Goal: Transaction & Acquisition: Download file/media

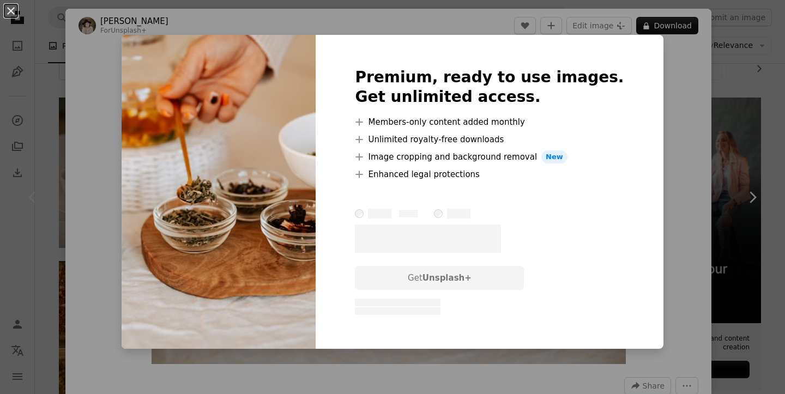
scroll to position [175, 0]
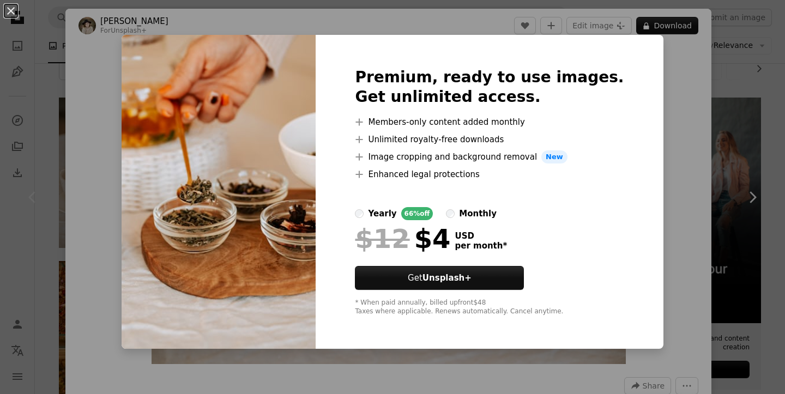
click at [675, 217] on div "An X shape Premium, ready to use images. Get unlimited access. A plus sign Memb…" at bounding box center [392, 197] width 785 height 394
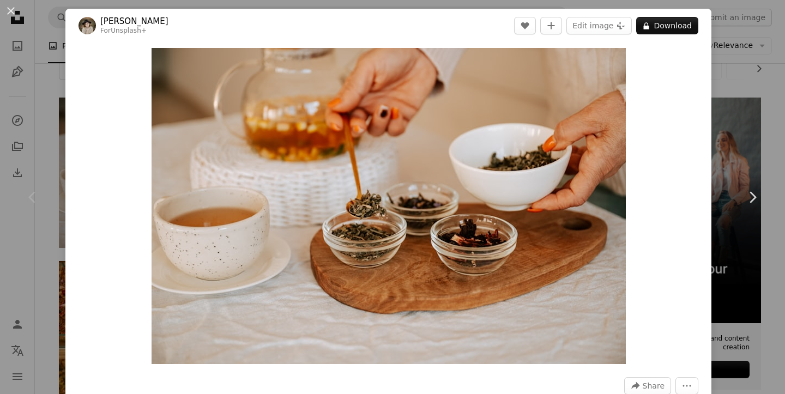
click at [785, 82] on div "An X shape Chevron left Chevron right Kateryna Hliznitsova For Unsplash+ A hear…" at bounding box center [392, 197] width 785 height 394
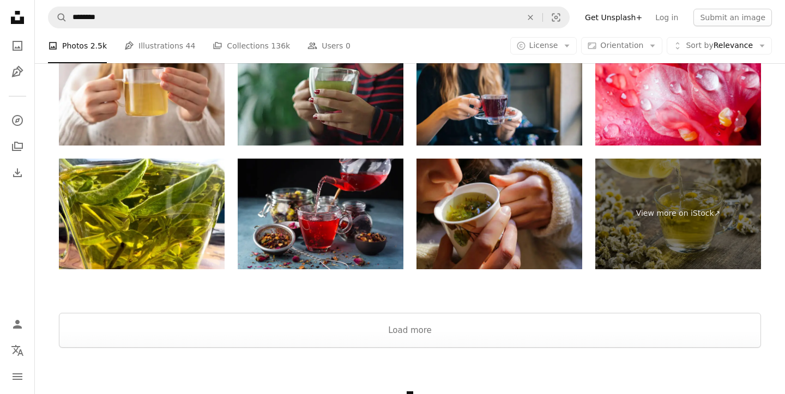
scroll to position [2284, 0]
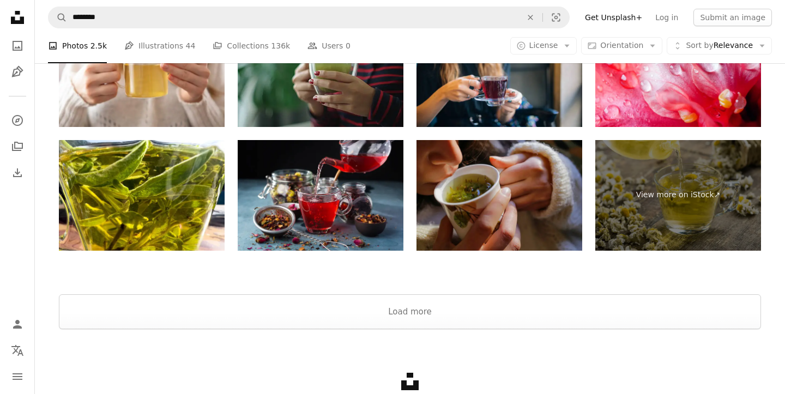
click at [488, 198] on img at bounding box center [500, 195] width 166 height 111
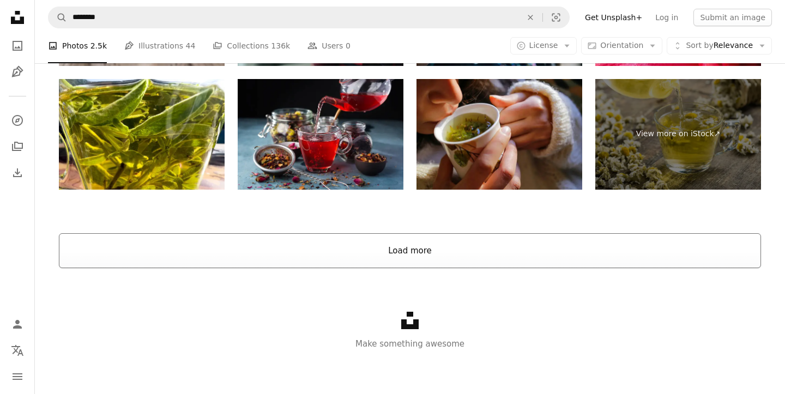
click at [407, 245] on button "Load more" at bounding box center [410, 250] width 702 height 35
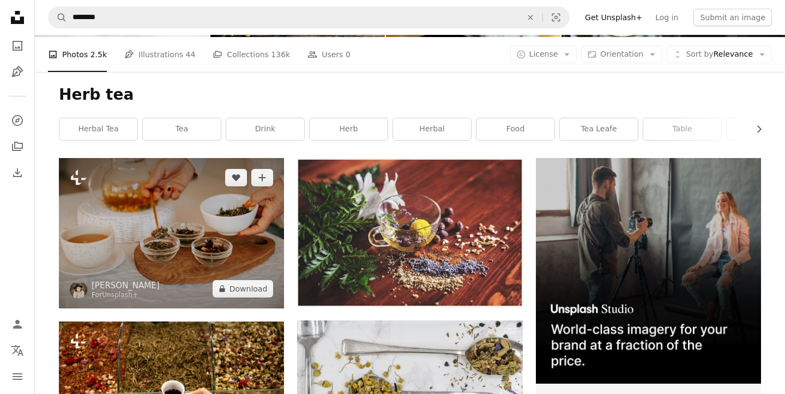
scroll to position [116, 0]
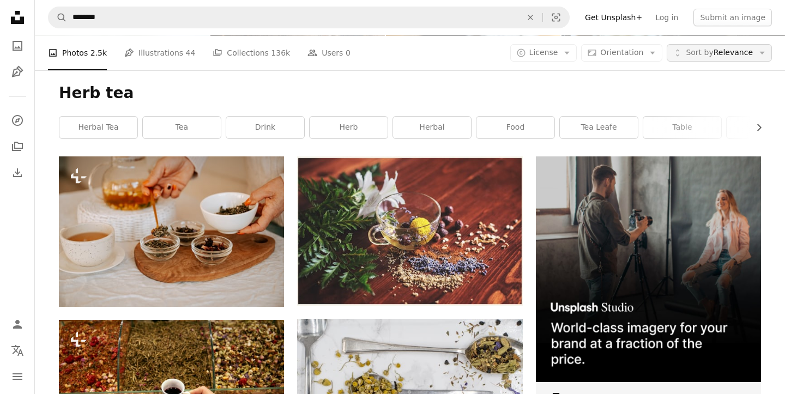
click at [737, 53] on span "Sort by Relevance" at bounding box center [719, 52] width 67 height 11
click at [558, 54] on span "License" at bounding box center [544, 52] width 29 height 9
click at [546, 138] on span "Free" at bounding box center [572, 140] width 67 height 11
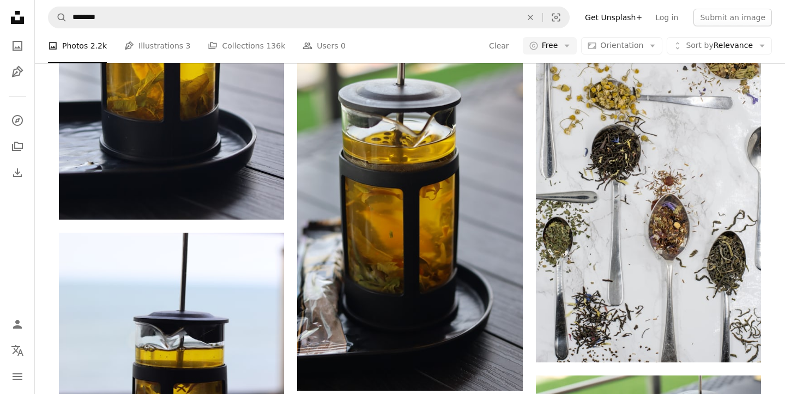
scroll to position [540, 0]
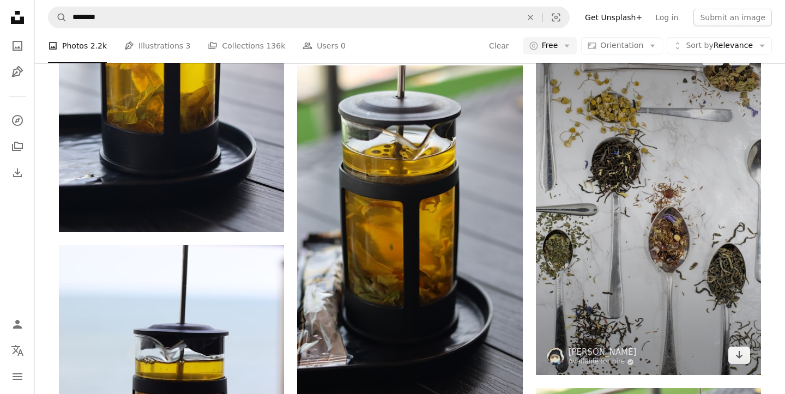
click at [638, 226] on img at bounding box center [648, 206] width 225 height 338
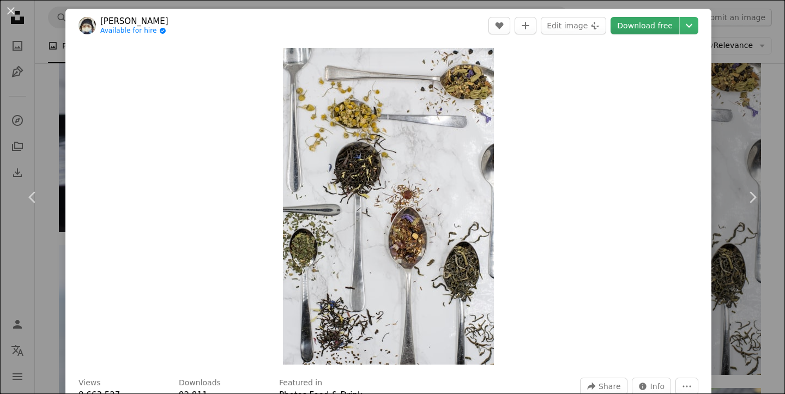
click at [644, 25] on link "Download free" at bounding box center [645, 25] width 69 height 17
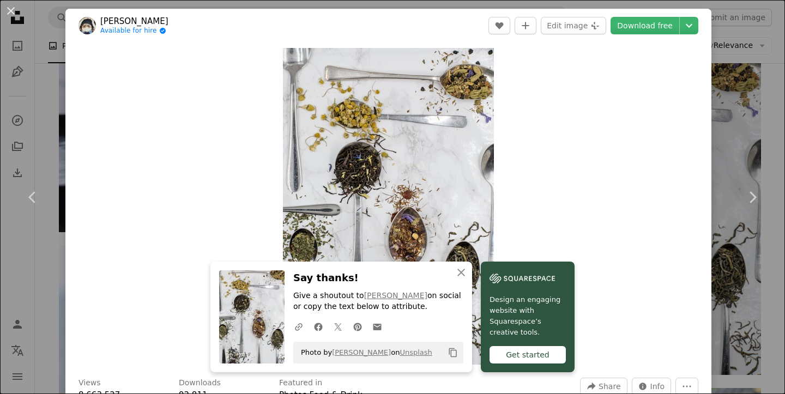
click at [766, 113] on div "An X shape Chevron left Chevron right An X shape Close Say thanks! Give a shout…" at bounding box center [392, 197] width 785 height 394
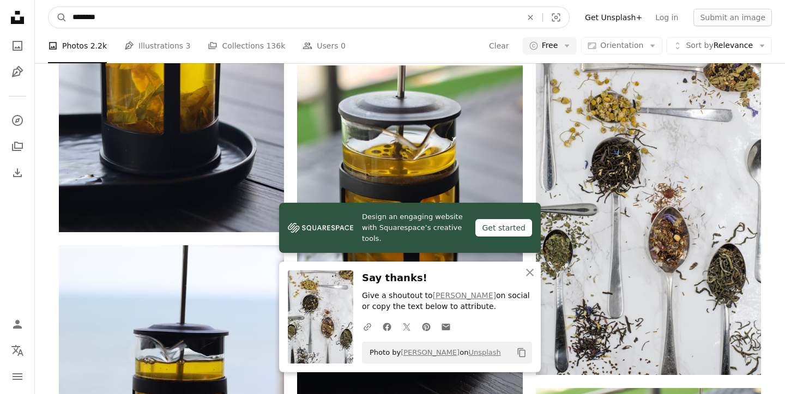
click at [141, 22] on input "********" at bounding box center [293, 17] width 452 height 21
type input "**********"
click button "A magnifying glass" at bounding box center [58, 17] width 19 height 21
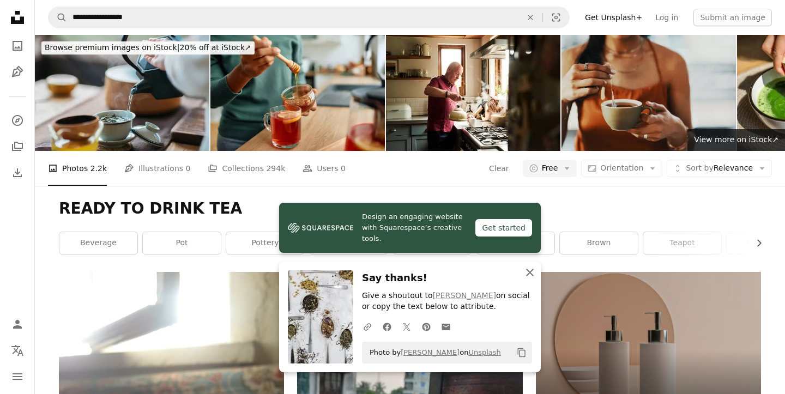
click at [527, 267] on icon "An X shape" at bounding box center [530, 272] width 13 height 13
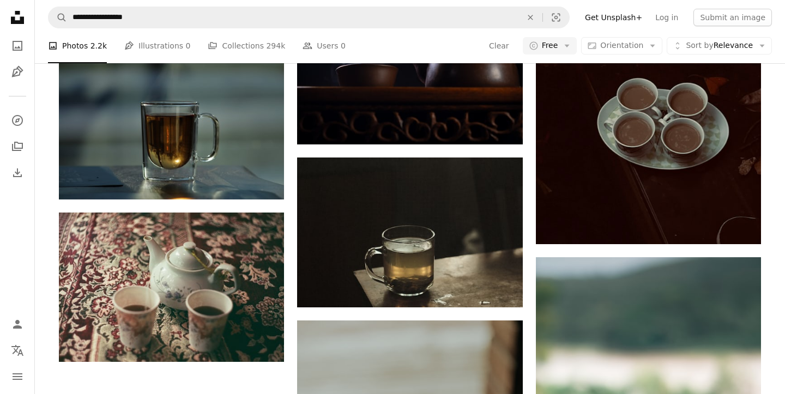
scroll to position [1463, 0]
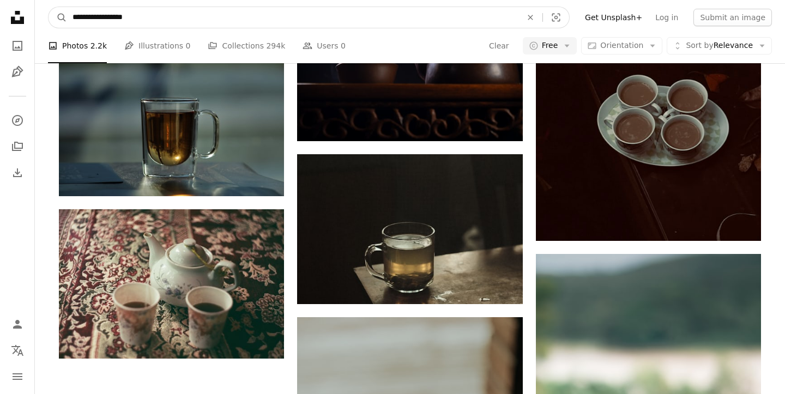
click at [89, 16] on input "**********" at bounding box center [293, 17] width 452 height 21
type input "**********"
click button "A magnifying glass" at bounding box center [58, 17] width 19 height 21
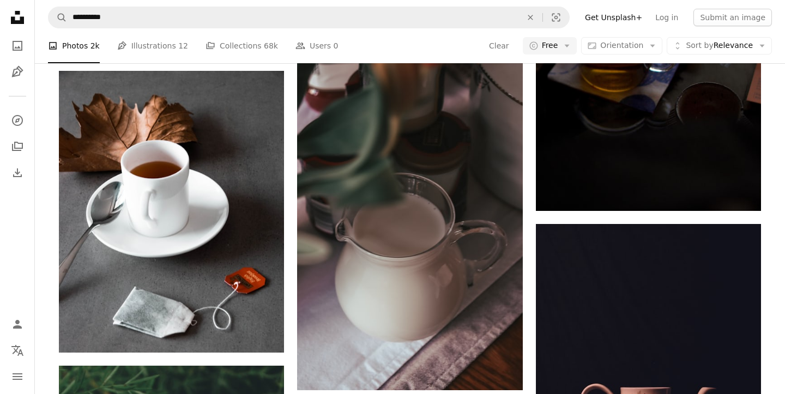
scroll to position [1064, 0]
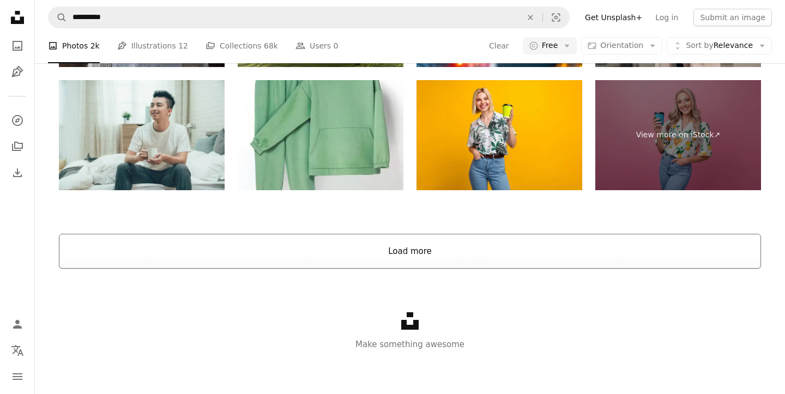
click at [414, 255] on button "Load more" at bounding box center [410, 251] width 702 height 35
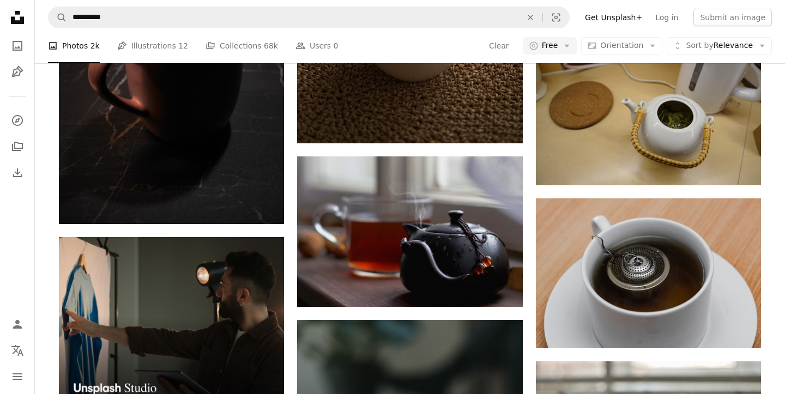
scroll to position [2620, 0]
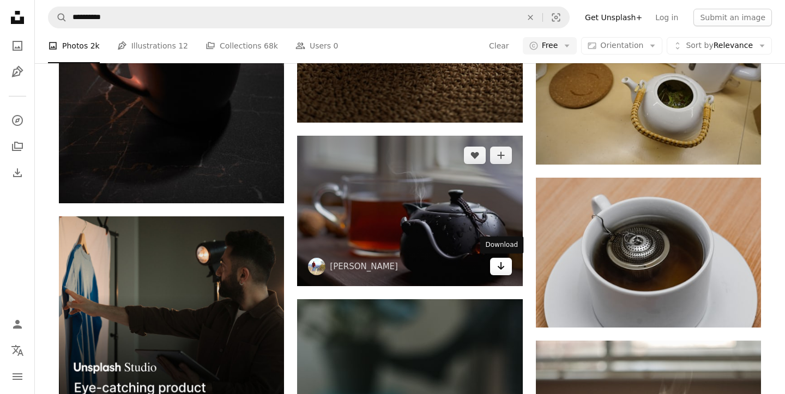
click at [506, 268] on link "Arrow pointing down" at bounding box center [501, 266] width 22 height 17
